Goal: Task Accomplishment & Management: Manage account settings

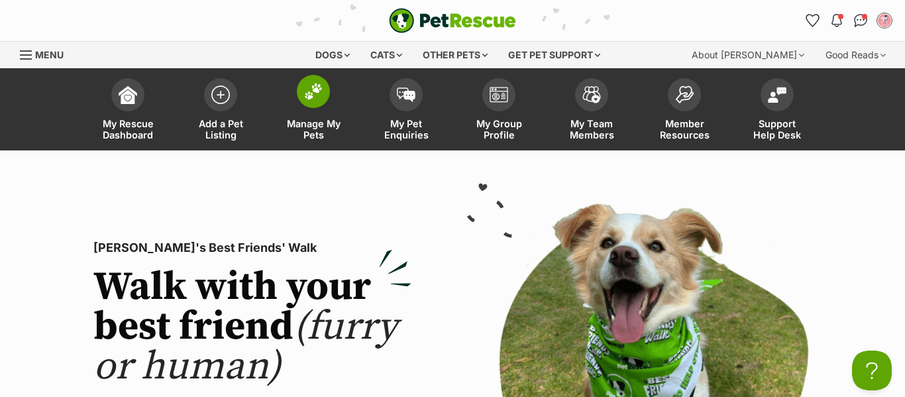
click at [319, 97] on img at bounding box center [313, 91] width 19 height 17
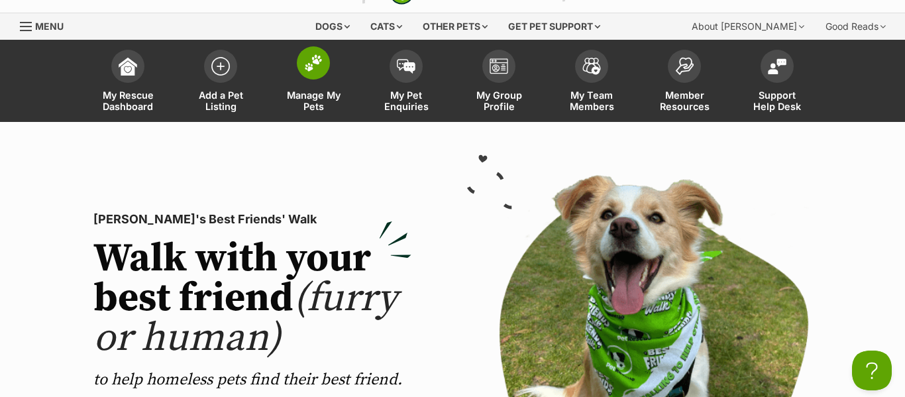
scroll to position [30, 0]
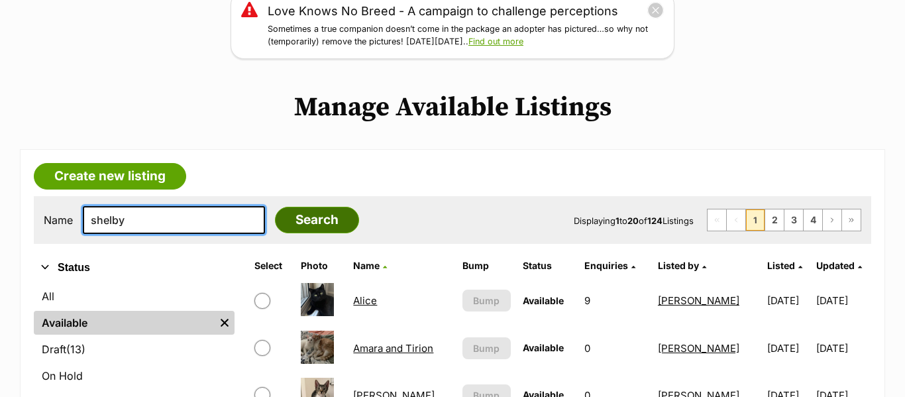
type input "shelby"
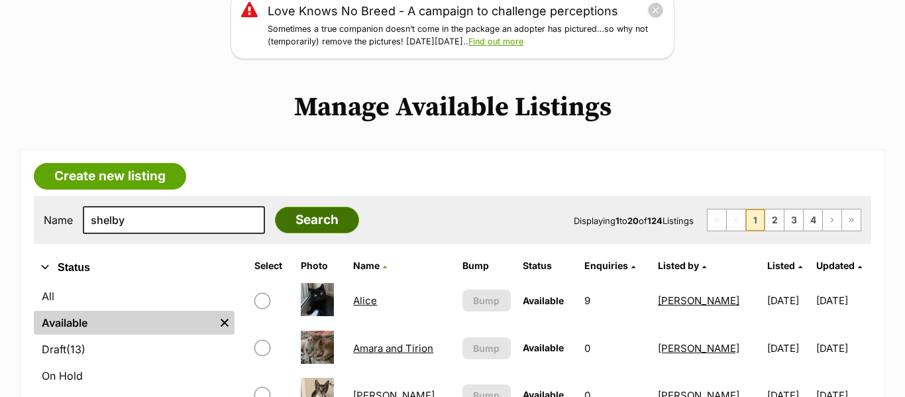
click at [337, 231] on input "Search" at bounding box center [317, 220] width 84 height 26
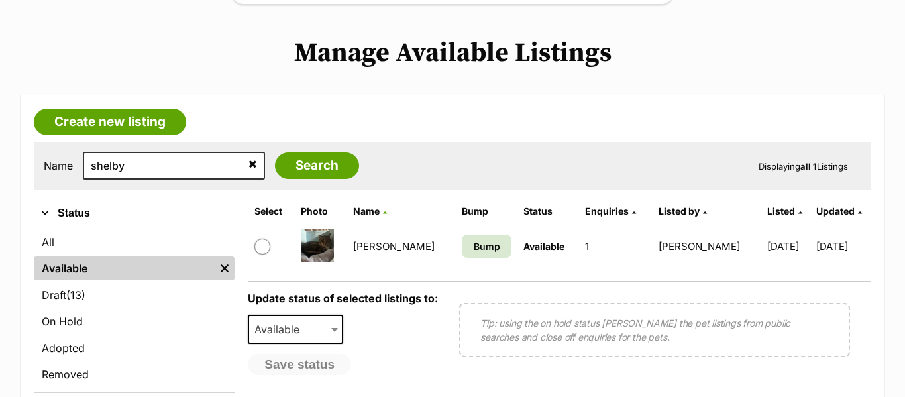
click at [385, 244] on link "Shelby" at bounding box center [393, 246] width 81 height 13
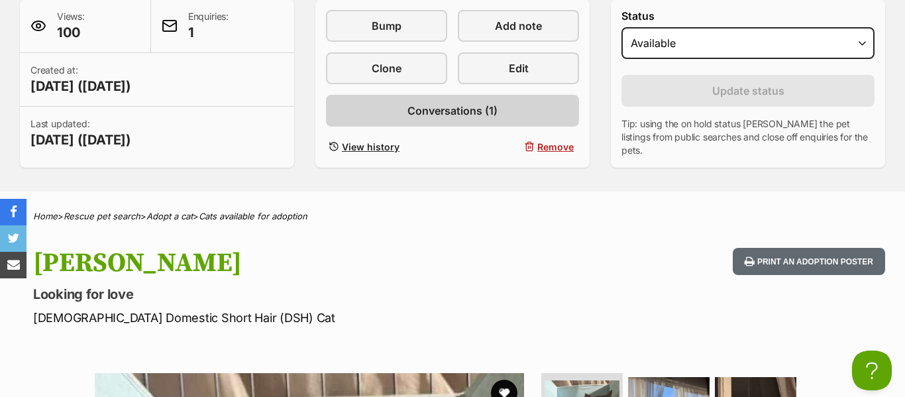
scroll to position [327, 0]
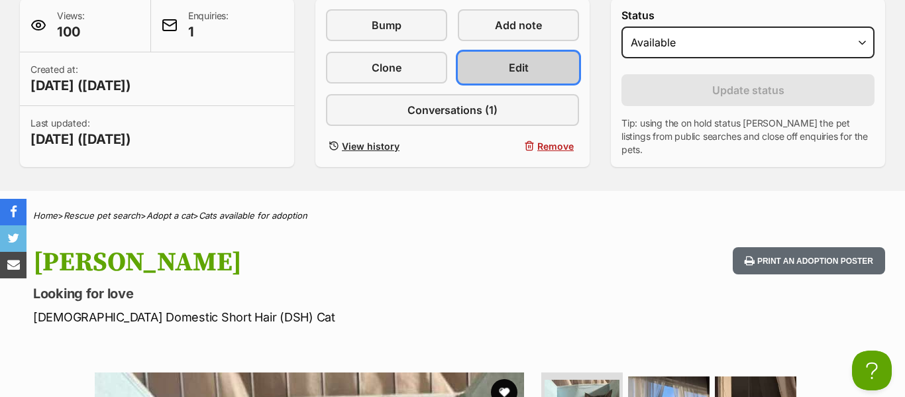
click at [481, 68] on link "Edit" at bounding box center [518, 68] width 121 height 32
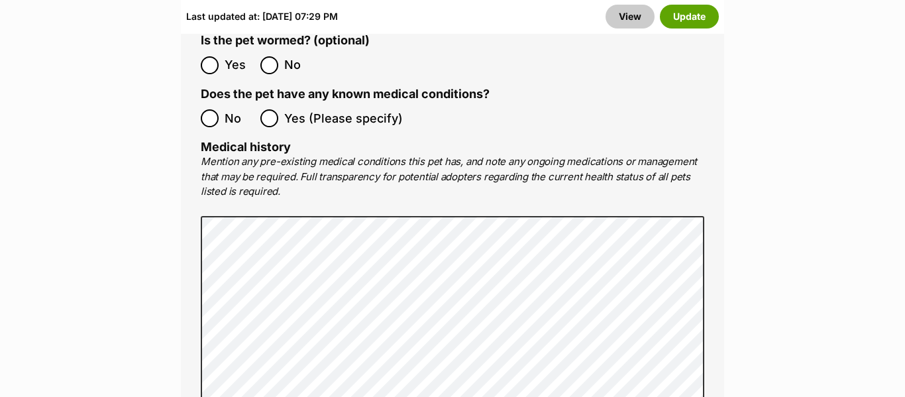
scroll to position [3065, 0]
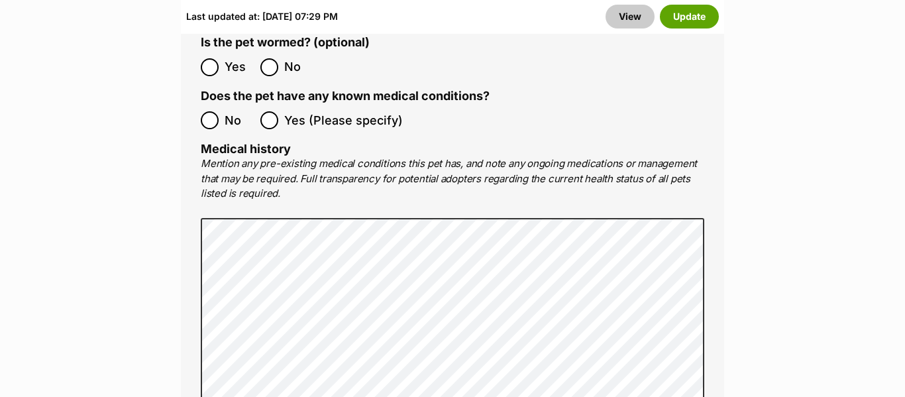
click at [308, 111] on span "Yes (Please specify)" at bounding box center [343, 120] width 119 height 18
click at [699, 10] on button "Update" at bounding box center [689, 17] width 59 height 24
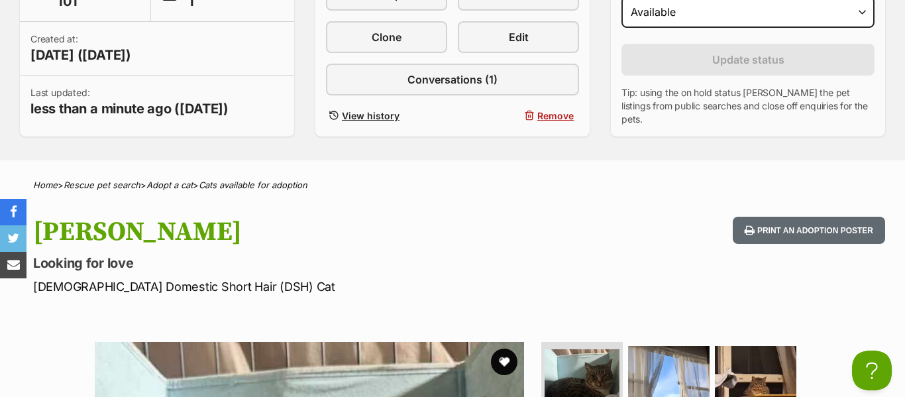
scroll to position [356, 0]
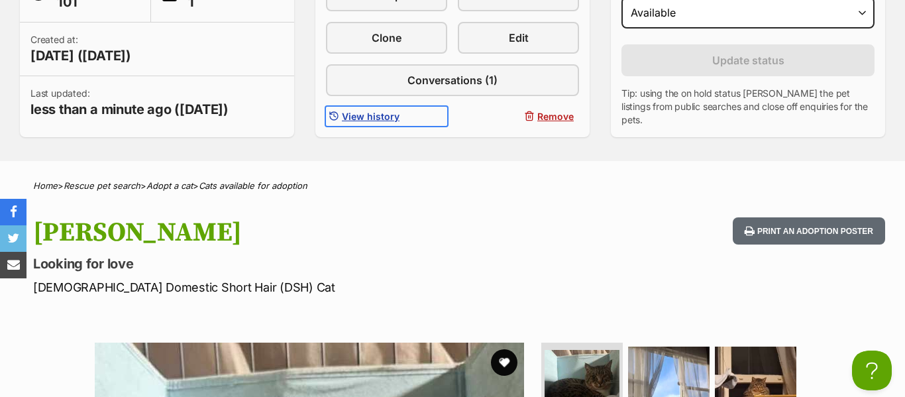
click at [365, 113] on span "View history" at bounding box center [371, 116] width 58 height 14
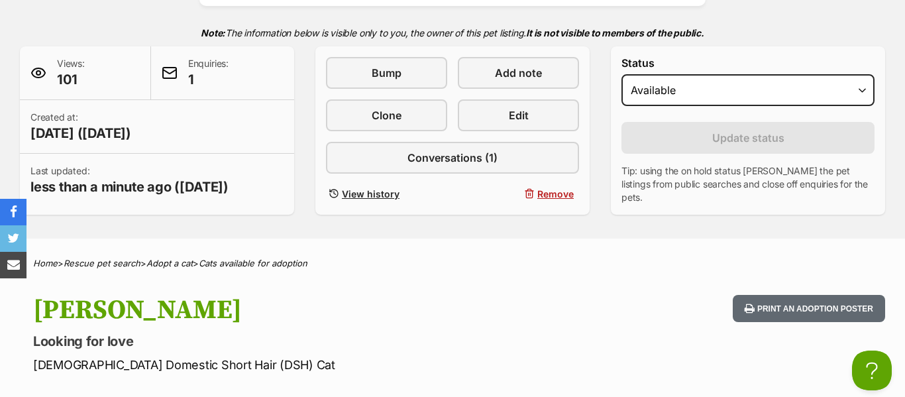
scroll to position [276, 0]
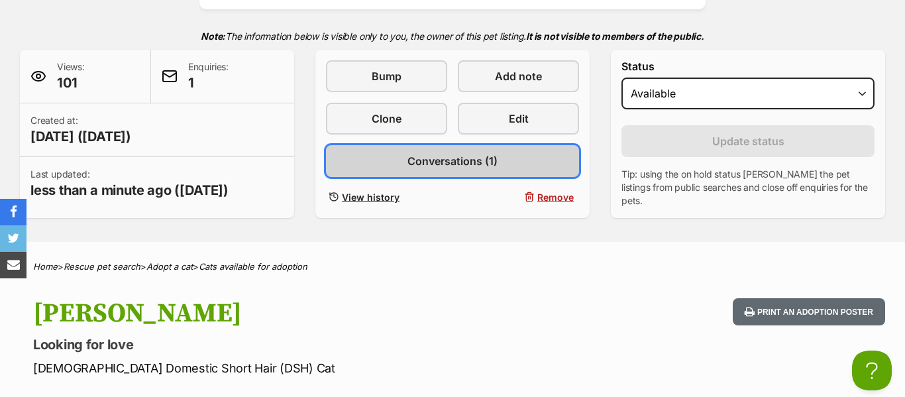
click at [500, 154] on link "Conversations (1)" at bounding box center [452, 161] width 253 height 32
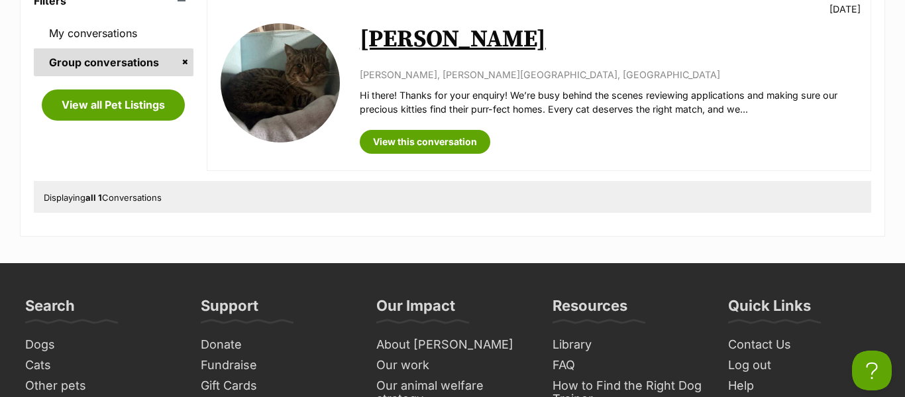
scroll to position [431, 0]
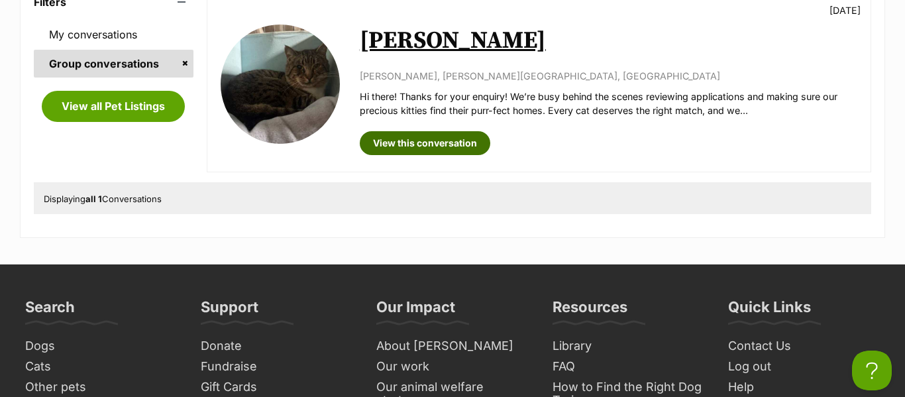
click at [408, 144] on link "View this conversation" at bounding box center [425, 143] width 131 height 24
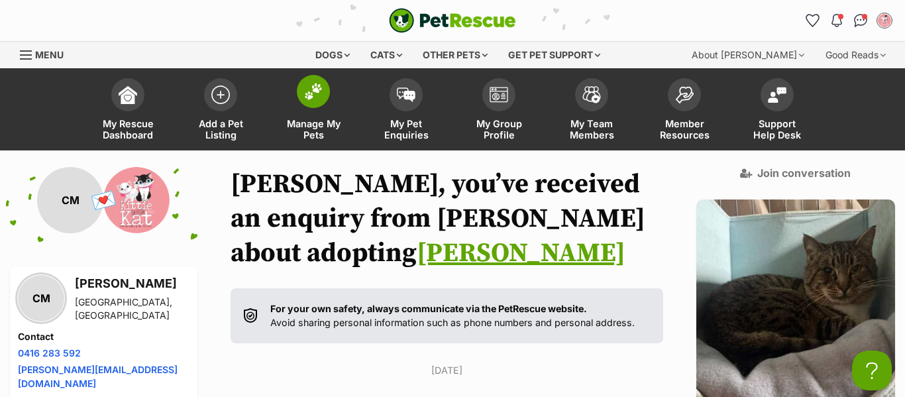
click at [321, 93] on img at bounding box center [313, 91] width 19 height 17
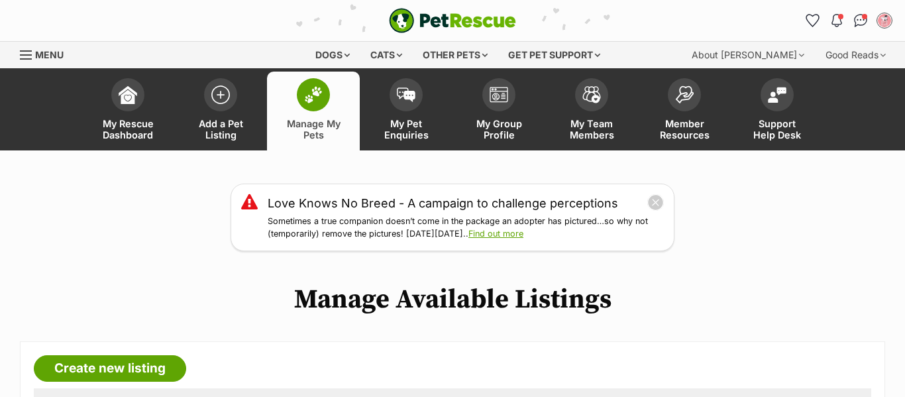
scroll to position [368, 0]
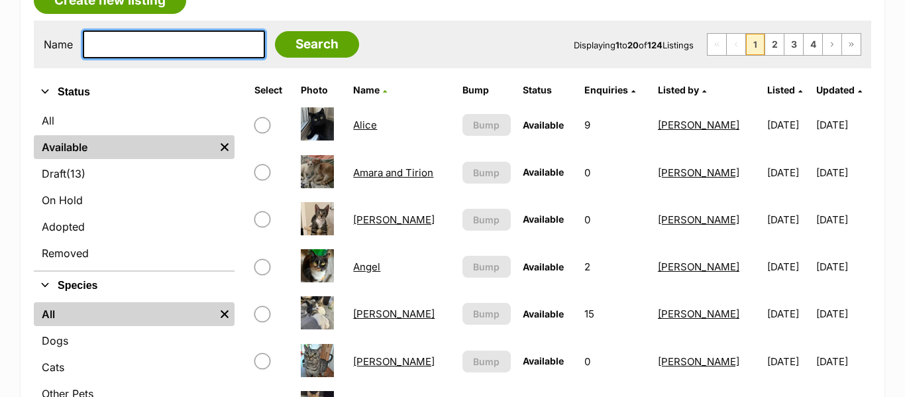
click at [160, 33] on input "text" at bounding box center [174, 44] width 182 height 28
type input "chirpy"
click at [275, 31] on input "Search" at bounding box center [317, 44] width 84 height 26
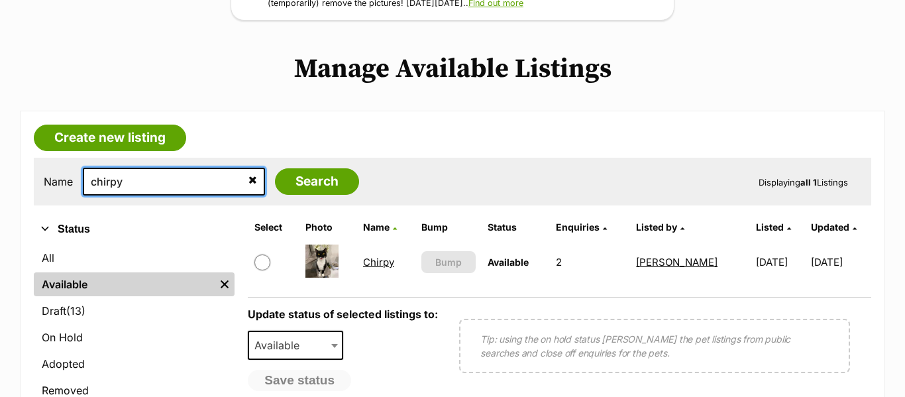
click at [108, 189] on input "chirpy" at bounding box center [174, 182] width 182 height 28
type input "dexter"
click at [275, 168] on input "Search" at bounding box center [317, 181] width 84 height 26
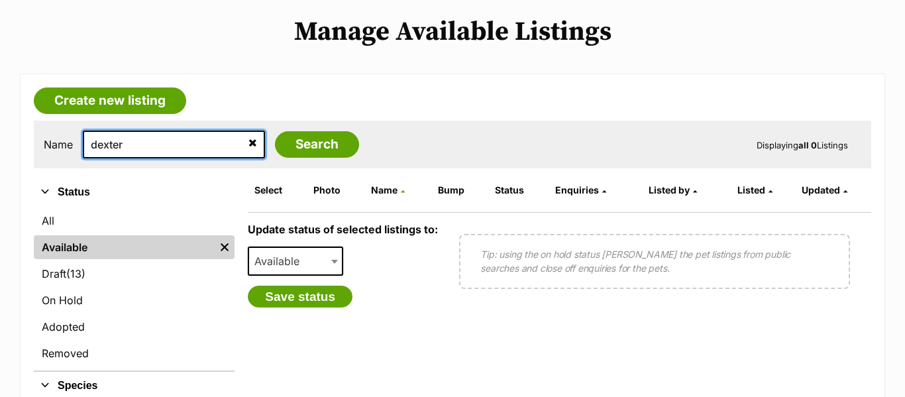
click at [212, 143] on input "dexter" at bounding box center [174, 145] width 182 height 28
type input "chirpy"
click at [275, 131] on input "Search" at bounding box center [317, 144] width 84 height 26
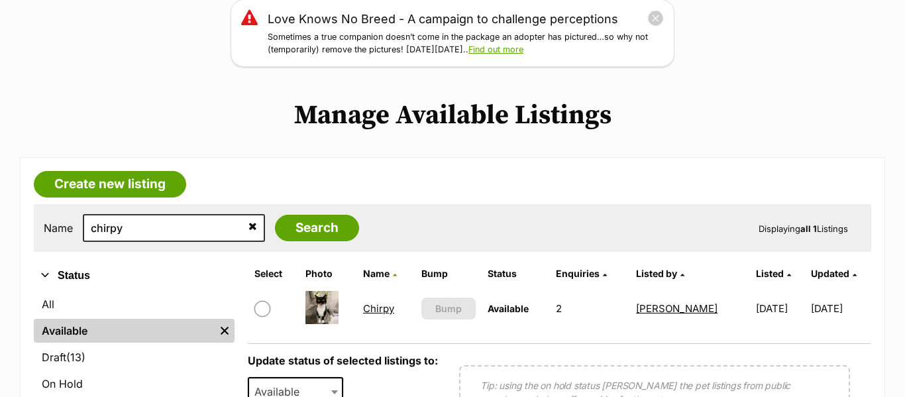
click at [268, 307] on input "checkbox" at bounding box center [262, 309] width 16 height 16
checkbox input "true"
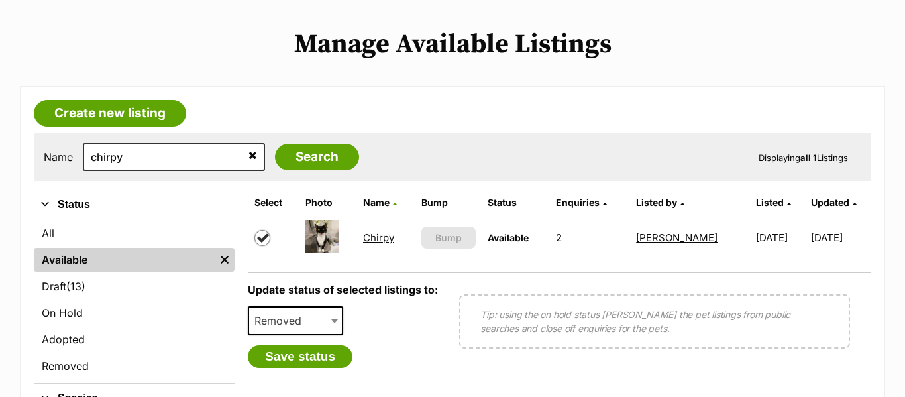
click at [283, 327] on span "Removed" at bounding box center [282, 320] width 66 height 19
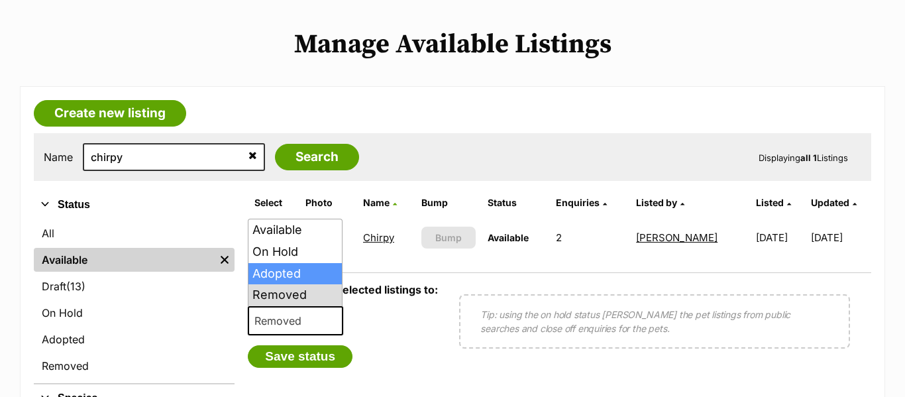
select select "rehomed"
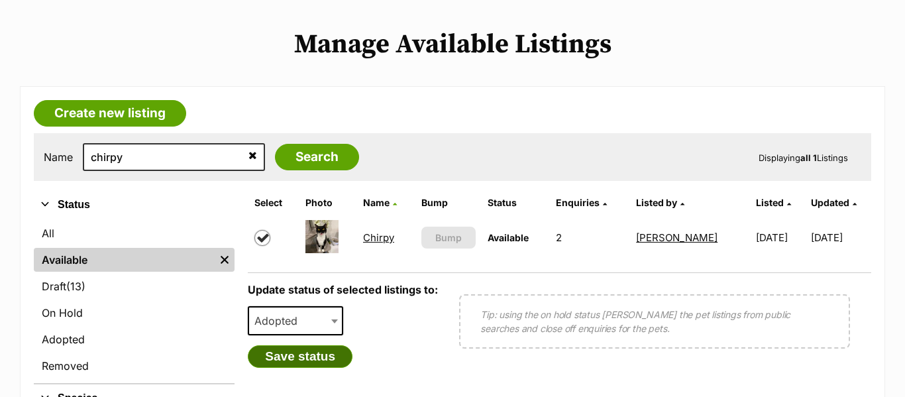
click at [297, 362] on button "Save status" at bounding box center [300, 356] width 105 height 23
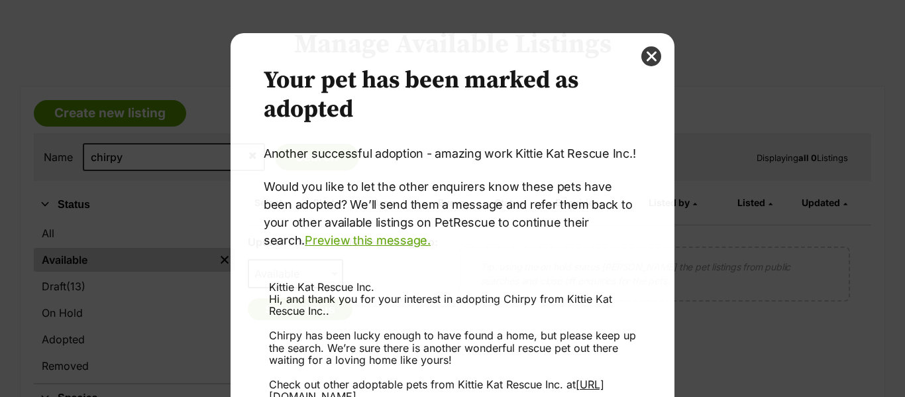
scroll to position [0, 0]
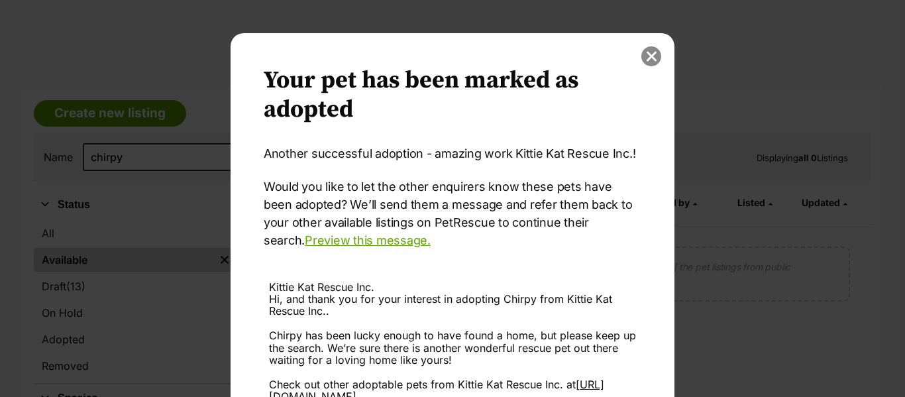
click at [646, 52] on button "close" at bounding box center [651, 56] width 20 height 20
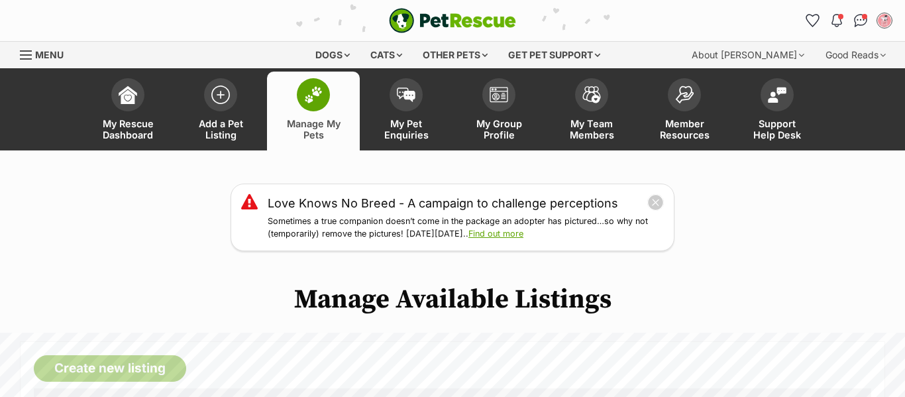
click at [342, 119] on span "Manage My Pets" at bounding box center [314, 129] width 60 height 23
